Goal: Information Seeking & Learning: Learn about a topic

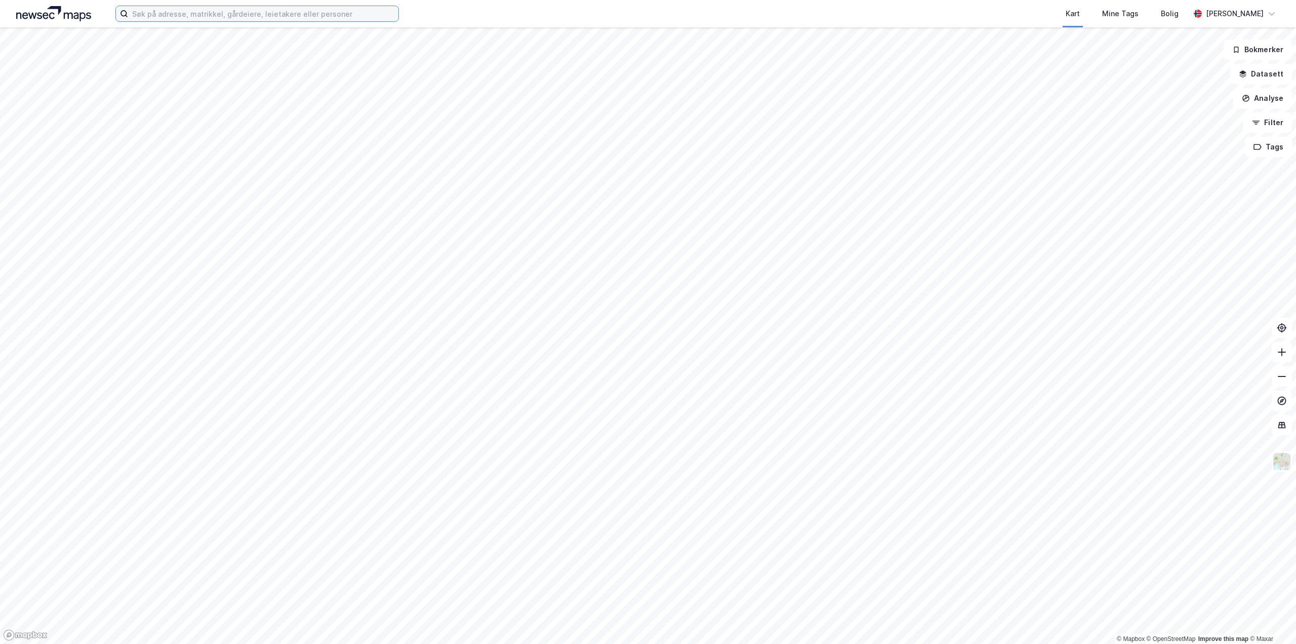
click at [178, 17] on input at bounding box center [263, 13] width 270 height 15
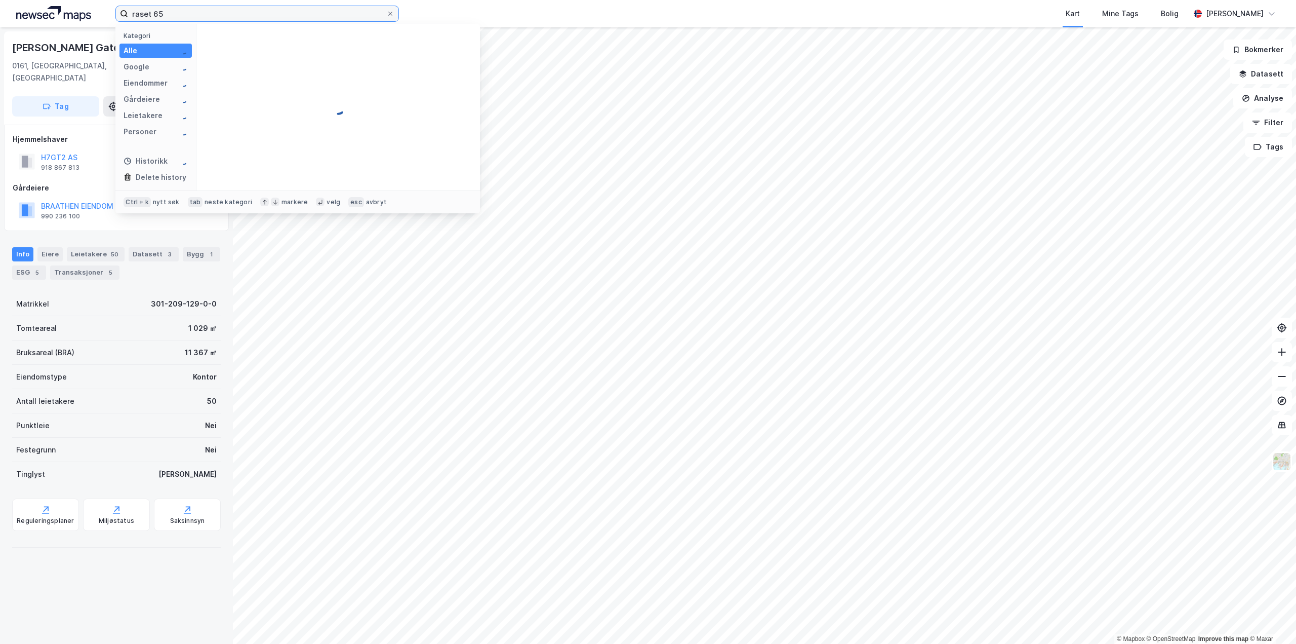
type input "raset 65"
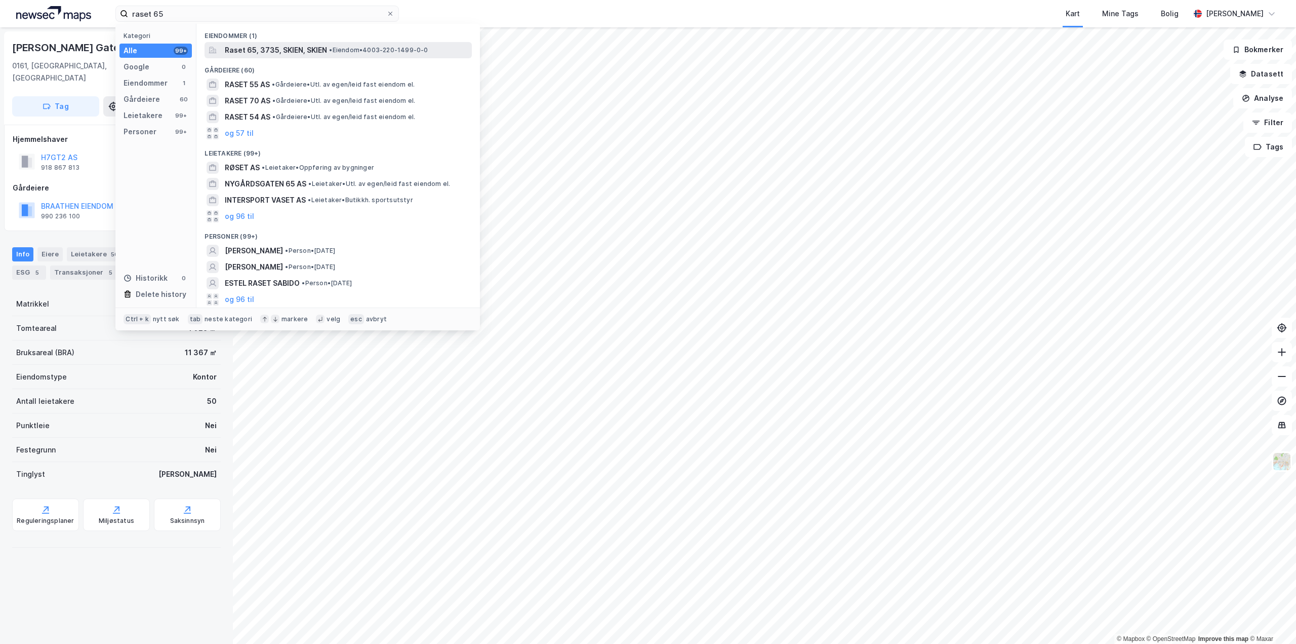
click at [294, 55] on span "Raset 65, 3735, SKIEN, SKIEN" at bounding box center [276, 50] width 102 height 12
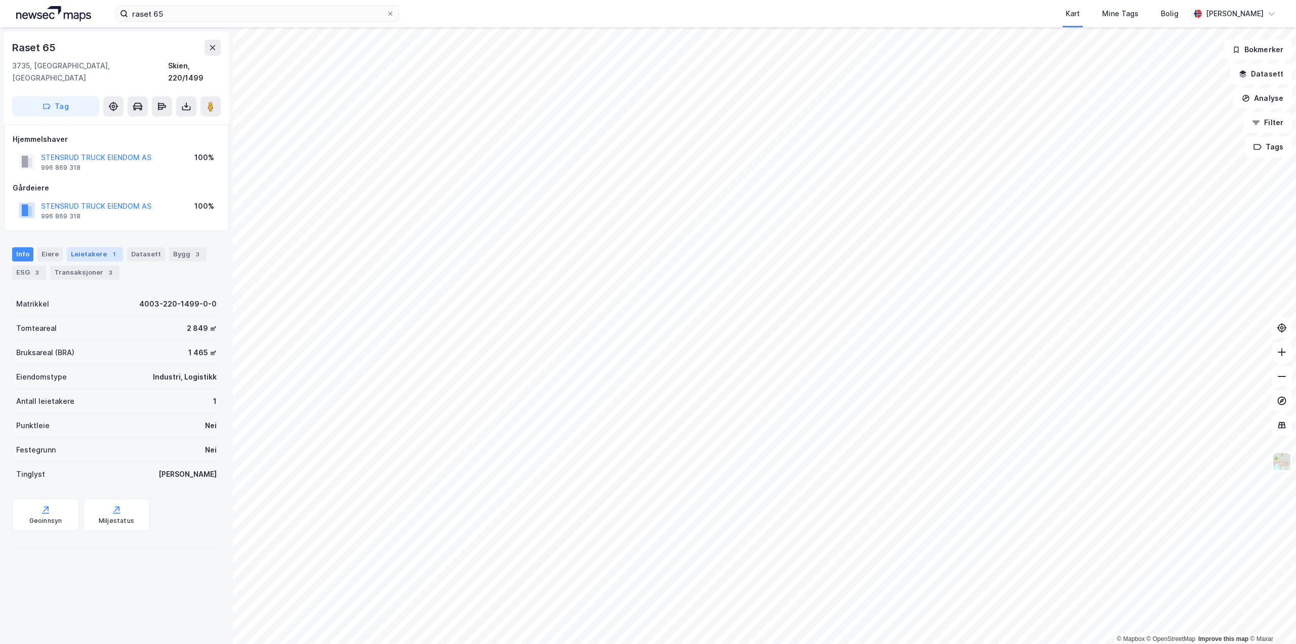
click at [94, 247] on div "Leietakere 1" at bounding box center [95, 254] width 56 height 14
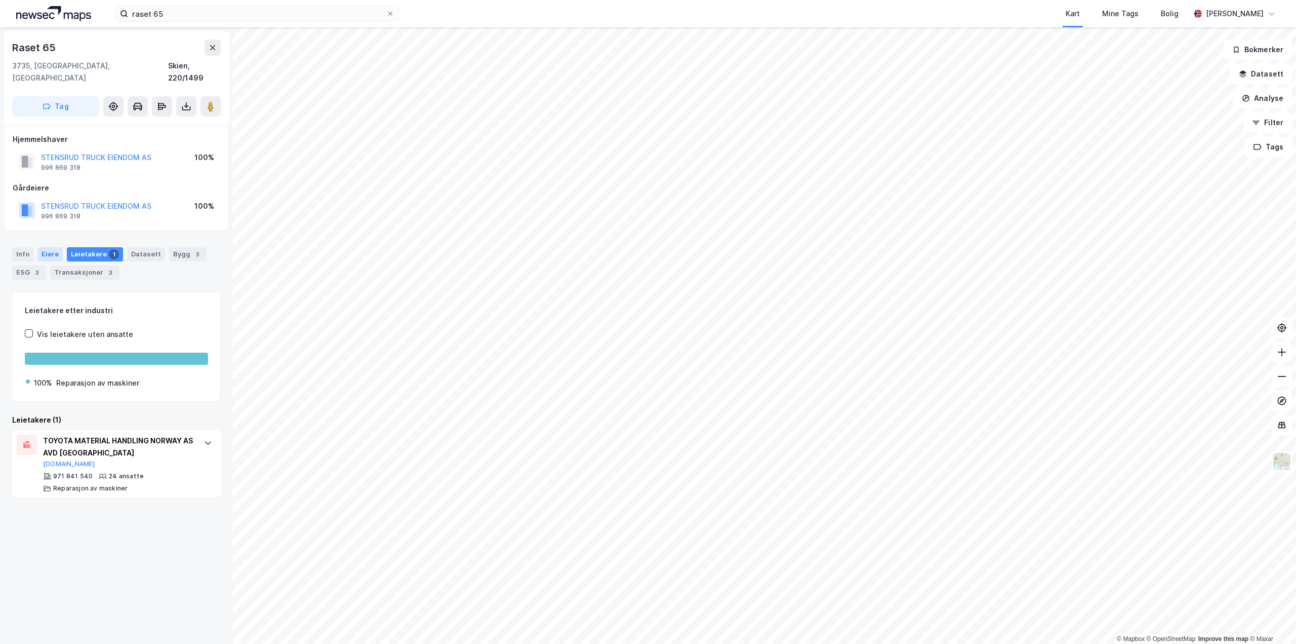
click at [49, 247] on div "Eiere" at bounding box center [49, 254] width 25 height 14
